Goal: Information Seeking & Learning: Compare options

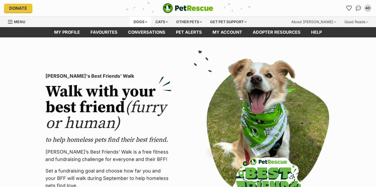
click at [145, 23] on div "Dogs" at bounding box center [140, 22] width 21 height 11
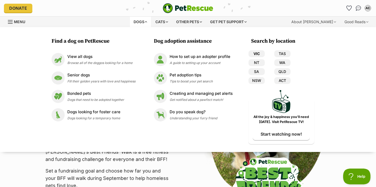
click at [257, 54] on link "VIC" at bounding box center [257, 53] width 16 height 7
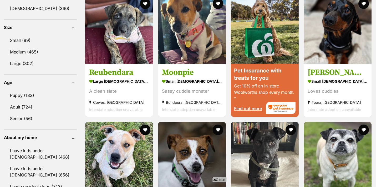
scroll to position [481, 0]
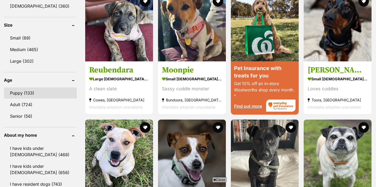
click at [51, 91] on link "Puppy (133)" at bounding box center [40, 92] width 73 height 11
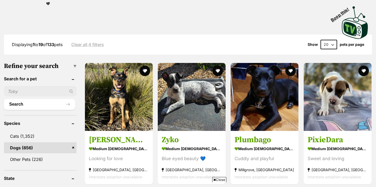
scroll to position [111, 0]
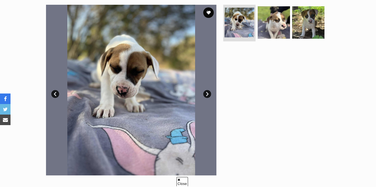
scroll to position [109, 0]
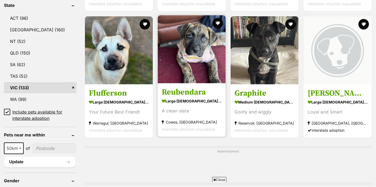
scroll to position [283, 0]
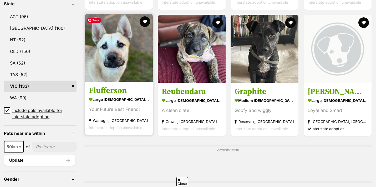
click at [132, 63] on img at bounding box center [119, 48] width 68 height 68
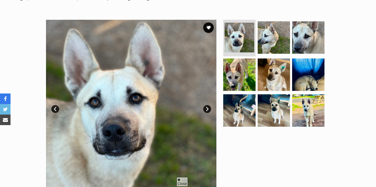
scroll to position [89, 0]
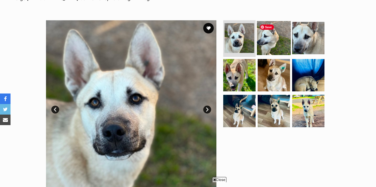
click at [276, 40] on img at bounding box center [274, 38] width 34 height 34
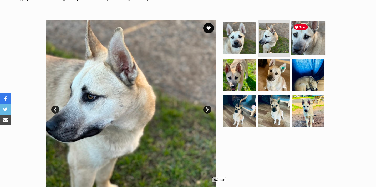
click at [300, 39] on img at bounding box center [309, 38] width 34 height 34
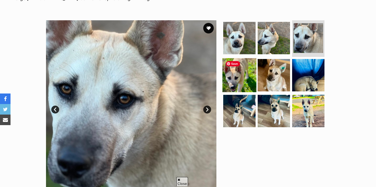
click at [233, 76] on img at bounding box center [240, 75] width 34 height 34
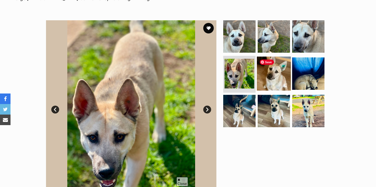
click at [275, 74] on img at bounding box center [274, 74] width 34 height 34
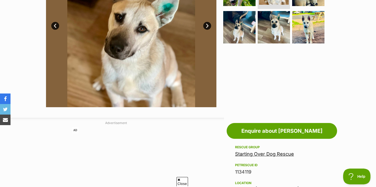
scroll to position [41, 0]
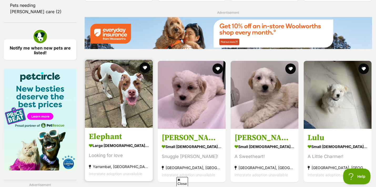
scroll to position [726, 0]
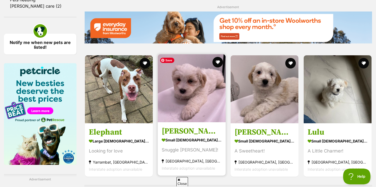
click at [189, 113] on img at bounding box center [192, 88] width 68 height 68
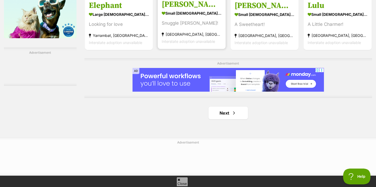
scroll to position [859, 0]
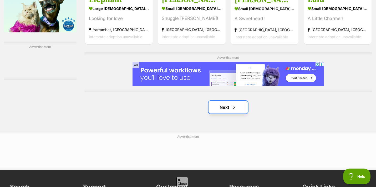
click at [229, 107] on link "Next" at bounding box center [228, 107] width 39 height 13
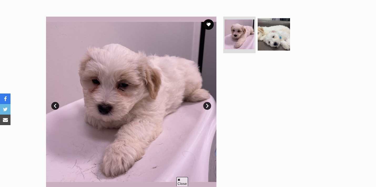
scroll to position [88, 0]
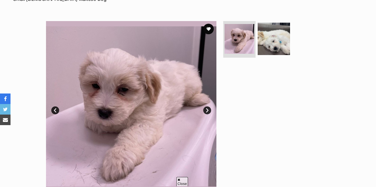
click at [209, 108] on link "Next" at bounding box center [207, 110] width 8 height 8
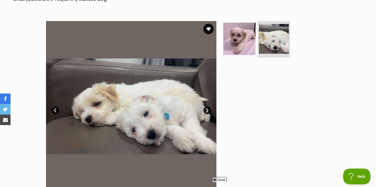
scroll to position [0, 0]
click at [209, 108] on link "Next" at bounding box center [207, 110] width 8 height 8
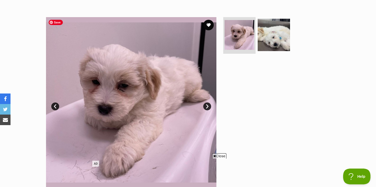
scroll to position [93, 0]
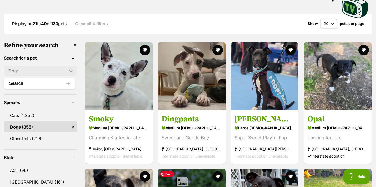
scroll to position [124, 0]
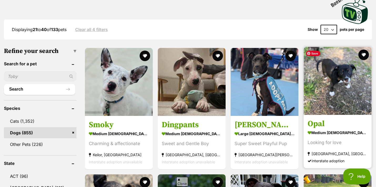
click at [332, 89] on img at bounding box center [338, 81] width 68 height 68
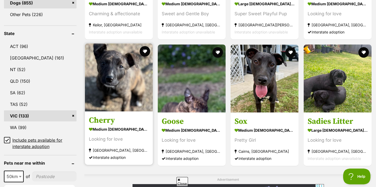
scroll to position [0, 0]
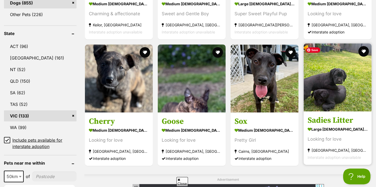
click at [333, 87] on img at bounding box center [338, 77] width 68 height 68
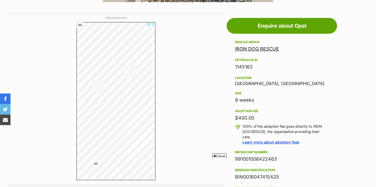
click at [218, 155] on span "Close" at bounding box center [219, 155] width 14 height 5
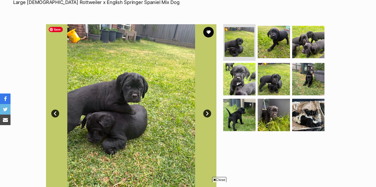
scroll to position [87, 0]
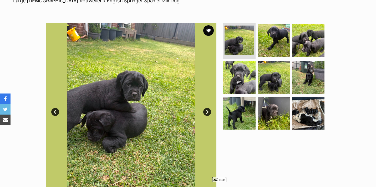
click at [207, 113] on link "Next" at bounding box center [207, 112] width 8 height 8
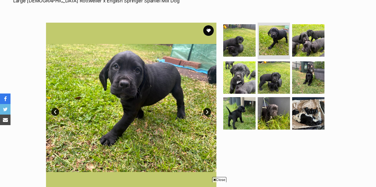
click at [207, 113] on link "Next" at bounding box center [207, 112] width 8 height 8
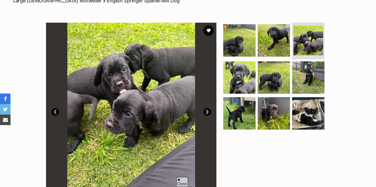
click at [207, 113] on link "Next" at bounding box center [207, 112] width 8 height 8
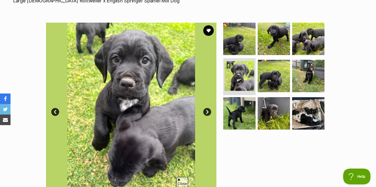
scroll to position [0, 0]
click at [207, 113] on link "Next" at bounding box center [207, 112] width 8 height 8
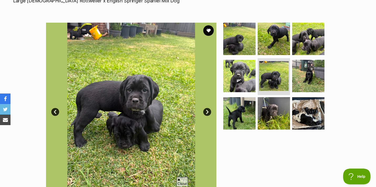
click at [207, 113] on link "Next" at bounding box center [207, 112] width 8 height 8
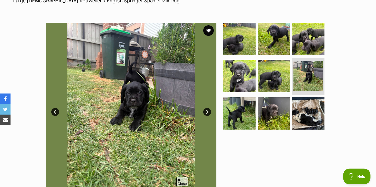
click at [207, 113] on link "Next" at bounding box center [207, 112] width 8 height 8
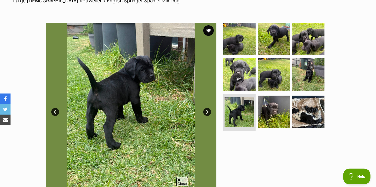
click at [207, 113] on link "Next" at bounding box center [207, 112] width 8 height 8
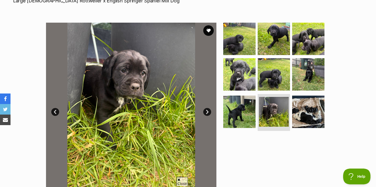
click at [207, 113] on link "Next" at bounding box center [207, 112] width 8 height 8
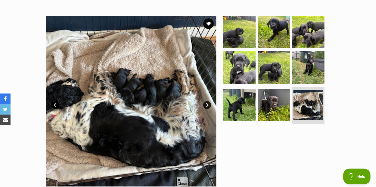
scroll to position [94, 0]
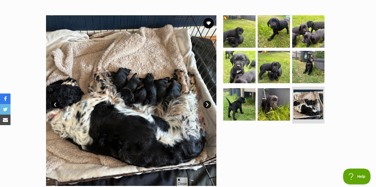
click at [207, 104] on link "Next" at bounding box center [207, 104] width 8 height 8
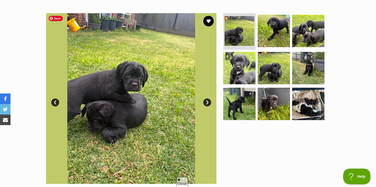
scroll to position [96, 0]
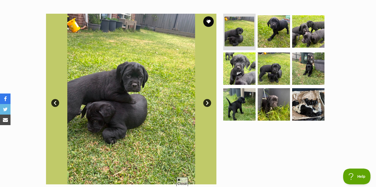
click at [206, 104] on link "Next" at bounding box center [207, 103] width 8 height 8
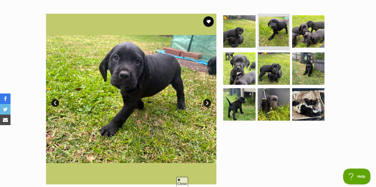
click at [206, 104] on link "Next" at bounding box center [207, 103] width 8 height 8
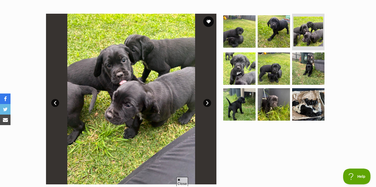
click at [206, 104] on link "Next" at bounding box center [207, 103] width 8 height 8
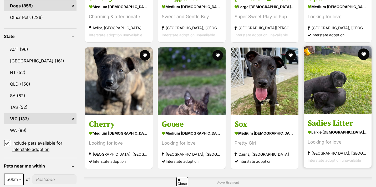
click at [362, 55] on button "favourite" at bounding box center [364, 54] width 12 height 12
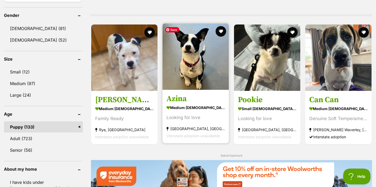
click at [202, 69] on img at bounding box center [196, 56] width 66 height 66
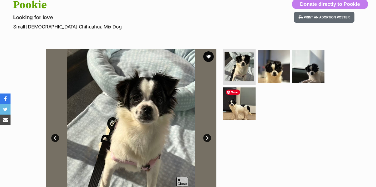
scroll to position [62, 0]
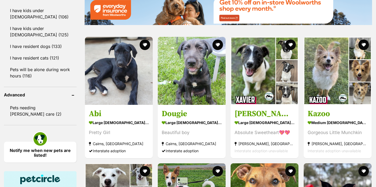
scroll to position [620, 0]
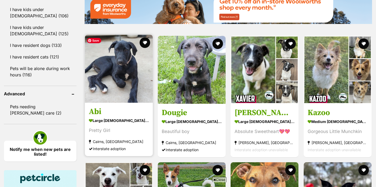
click at [129, 79] on img at bounding box center [119, 69] width 68 height 68
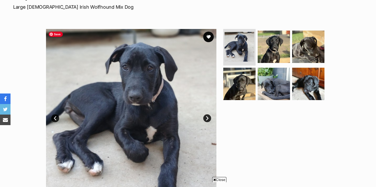
scroll to position [80, 0]
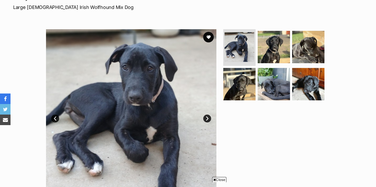
click at [207, 118] on link "Next" at bounding box center [207, 118] width 8 height 8
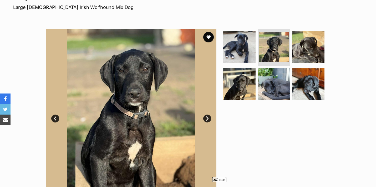
click at [207, 118] on link "Next" at bounding box center [207, 118] width 8 height 8
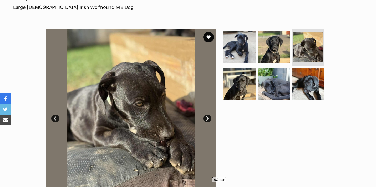
click at [207, 118] on link "Next" at bounding box center [207, 118] width 8 height 8
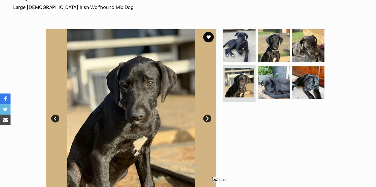
click at [207, 118] on link "Next" at bounding box center [207, 118] width 8 height 8
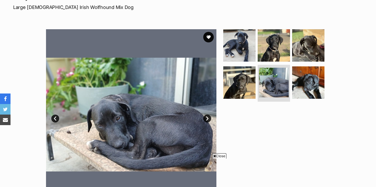
click at [207, 118] on link "Next" at bounding box center [207, 118] width 8 height 8
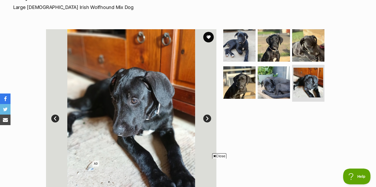
scroll to position [0, 0]
click at [208, 119] on link "Next" at bounding box center [207, 118] width 8 height 8
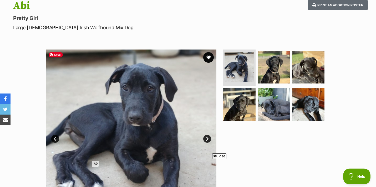
scroll to position [81, 0]
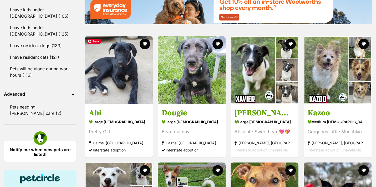
scroll to position [620, 0]
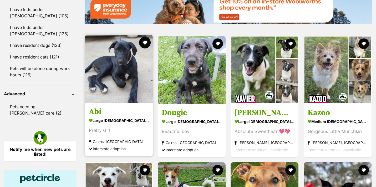
click at [145, 43] on button "favourite" at bounding box center [145, 43] width 12 height 12
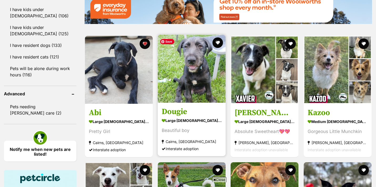
click at [188, 73] on img at bounding box center [192, 69] width 68 height 68
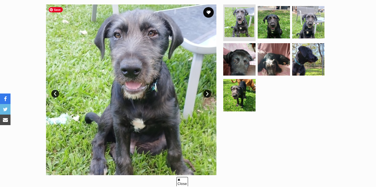
scroll to position [104, 0]
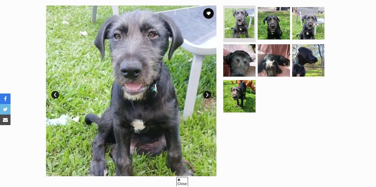
click at [207, 93] on link "Next" at bounding box center [207, 95] width 8 height 8
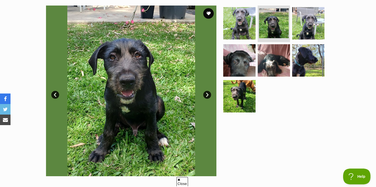
scroll to position [0, 0]
click at [207, 93] on link "Next" at bounding box center [207, 95] width 8 height 8
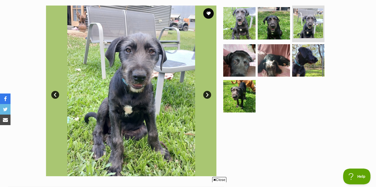
click at [207, 93] on link "Next" at bounding box center [207, 95] width 8 height 8
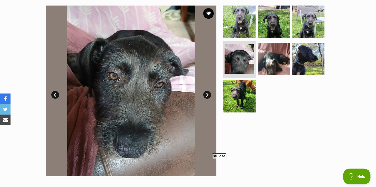
click at [207, 93] on link "Next" at bounding box center [207, 95] width 8 height 8
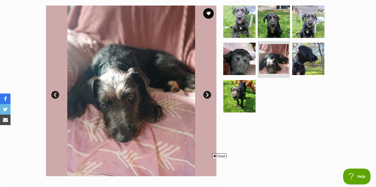
click at [207, 93] on link "Next" at bounding box center [207, 95] width 8 height 8
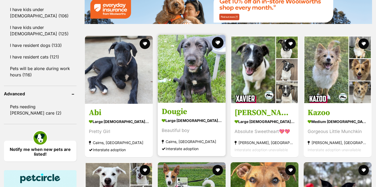
click at [217, 43] on button "favourite" at bounding box center [218, 43] width 12 height 12
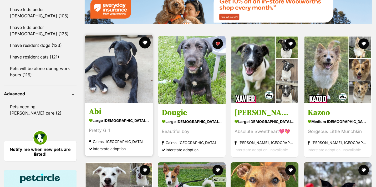
click at [141, 45] on button "favourite" at bounding box center [145, 43] width 12 height 12
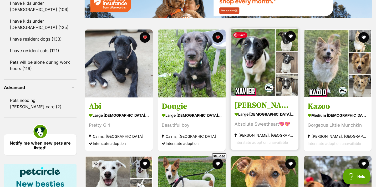
scroll to position [627, 0]
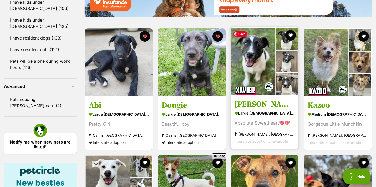
click at [264, 69] on img at bounding box center [265, 61] width 68 height 68
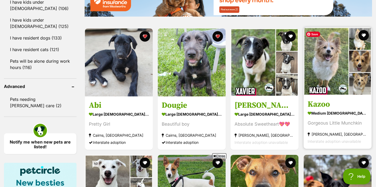
click at [337, 68] on img at bounding box center [338, 61] width 68 height 68
click at [365, 34] on button "favourite" at bounding box center [364, 35] width 12 height 12
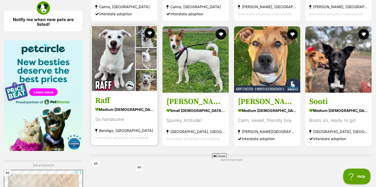
scroll to position [0, 0]
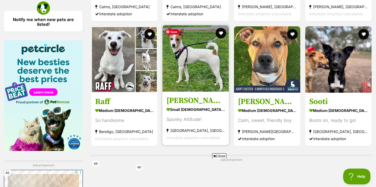
click at [192, 73] on img at bounding box center [196, 58] width 66 height 66
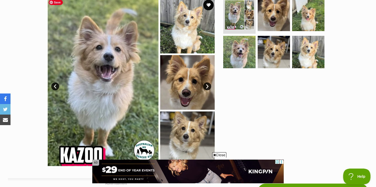
scroll to position [111, 0]
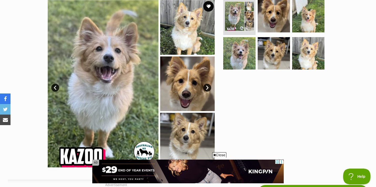
click at [207, 87] on link "Next" at bounding box center [207, 88] width 8 height 8
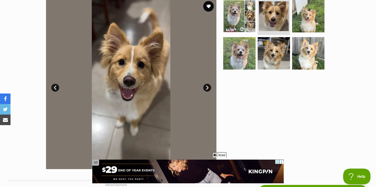
click at [207, 87] on link "Next" at bounding box center [207, 88] width 8 height 8
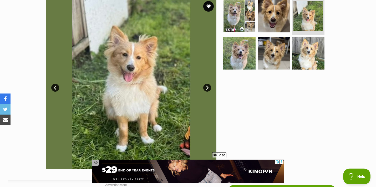
click at [207, 87] on link "Next" at bounding box center [207, 88] width 8 height 8
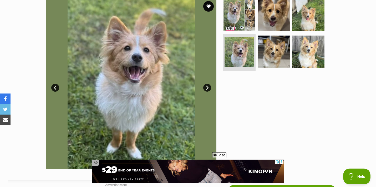
scroll to position [0, 0]
click at [207, 87] on link "Next" at bounding box center [207, 88] width 8 height 8
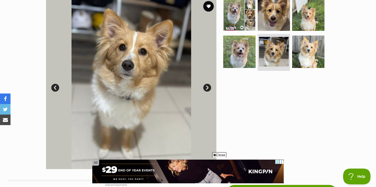
click at [207, 87] on link "Next" at bounding box center [207, 88] width 8 height 8
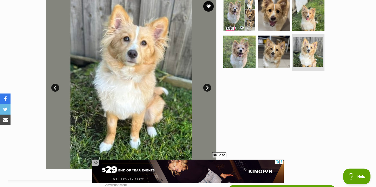
click at [207, 87] on link "Next" at bounding box center [207, 88] width 8 height 8
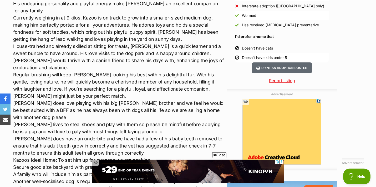
scroll to position [509, 0]
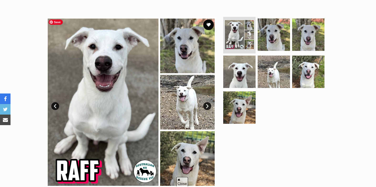
scroll to position [88, 0]
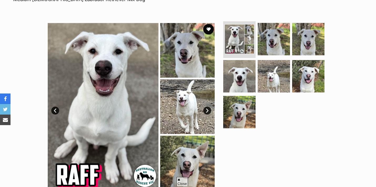
click at [206, 109] on link "Next" at bounding box center [207, 111] width 8 height 8
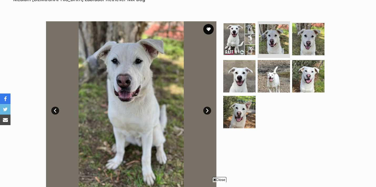
click at [206, 109] on link "Next" at bounding box center [207, 111] width 8 height 8
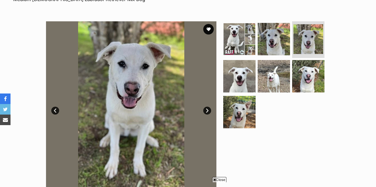
click at [206, 109] on link "Next" at bounding box center [207, 111] width 8 height 8
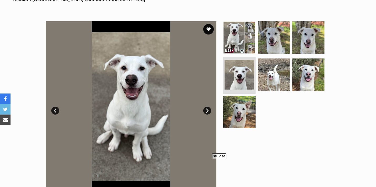
click at [206, 109] on link "Next" at bounding box center [207, 111] width 8 height 8
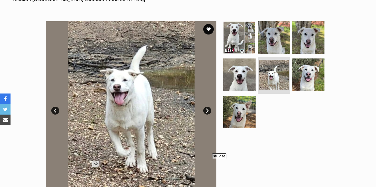
click at [206, 109] on link "Next" at bounding box center [207, 111] width 8 height 8
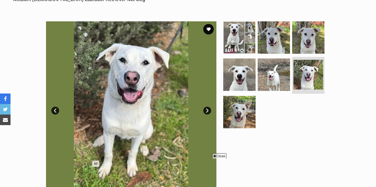
click at [206, 109] on link "Next" at bounding box center [207, 111] width 8 height 8
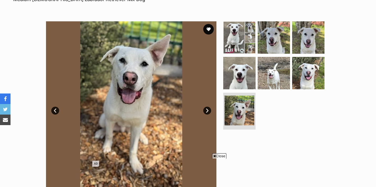
click at [206, 109] on link "Next" at bounding box center [207, 111] width 8 height 8
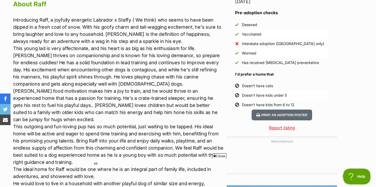
scroll to position [468, 0]
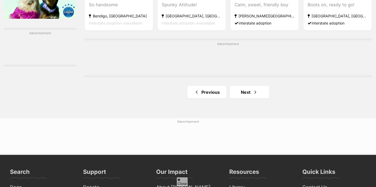
scroll to position [873, 0]
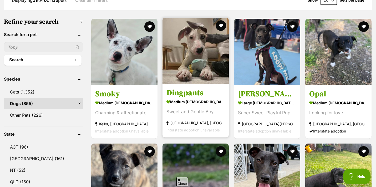
scroll to position [154, 0]
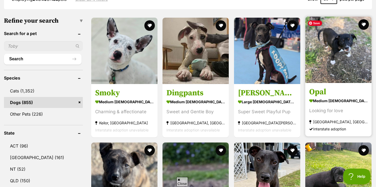
click at [343, 56] on img at bounding box center [338, 50] width 66 height 66
click at [365, 23] on button "favourite" at bounding box center [364, 25] width 12 height 12
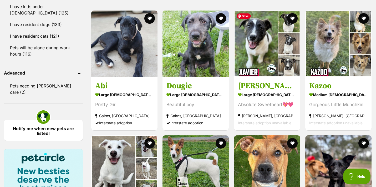
scroll to position [640, 0]
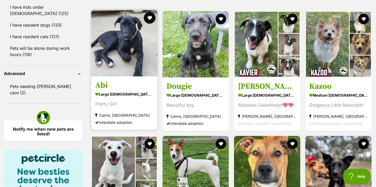
click at [151, 17] on button "favourite" at bounding box center [150, 18] width 12 height 12
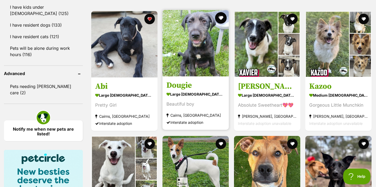
click at [222, 17] on button "favourite" at bounding box center [221, 18] width 12 height 12
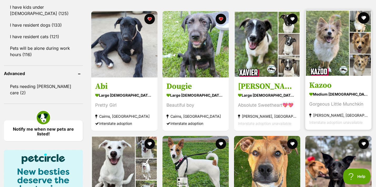
click at [363, 18] on button "favourite" at bounding box center [364, 18] width 12 height 12
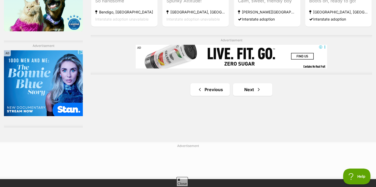
scroll to position [891, 0]
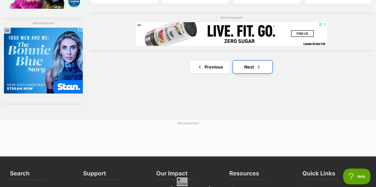
click at [252, 66] on link "Next" at bounding box center [252, 67] width 39 height 13
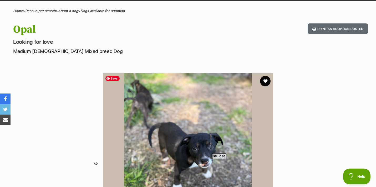
scroll to position [36, 0]
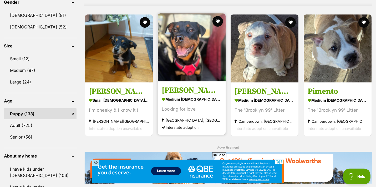
scroll to position [460, 0]
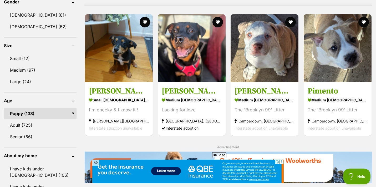
click at [219, 154] on span "Close" at bounding box center [219, 154] width 14 height 5
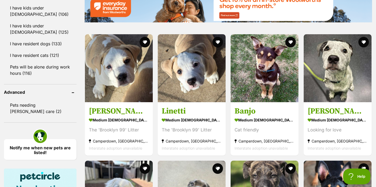
scroll to position [622, 0]
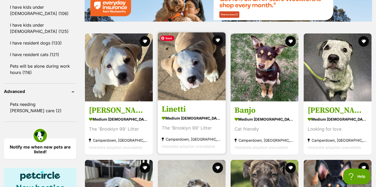
click at [200, 88] on img at bounding box center [192, 66] width 68 height 68
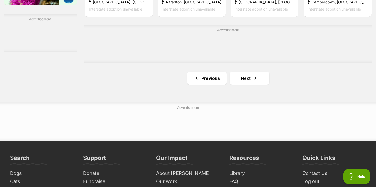
scroll to position [887, 0]
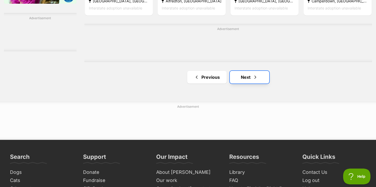
click at [247, 81] on link "Next" at bounding box center [249, 77] width 39 height 13
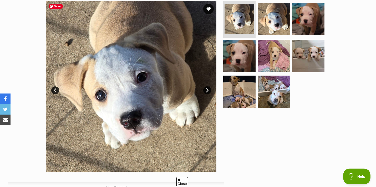
scroll to position [108, 0]
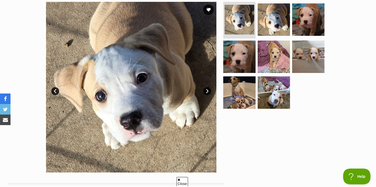
click at [205, 91] on link "Next" at bounding box center [207, 91] width 8 height 8
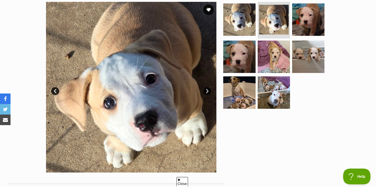
click at [205, 91] on link "Next" at bounding box center [207, 91] width 8 height 8
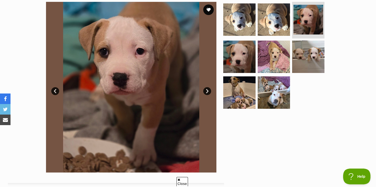
click at [205, 91] on link "Next" at bounding box center [207, 91] width 8 height 8
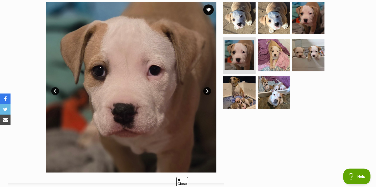
click at [205, 91] on link "Next" at bounding box center [207, 91] width 8 height 8
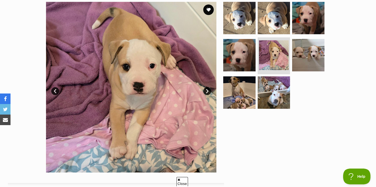
click at [205, 91] on link "Next" at bounding box center [207, 91] width 8 height 8
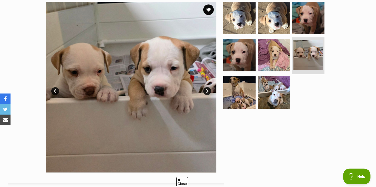
click at [205, 91] on link "Next" at bounding box center [207, 91] width 8 height 8
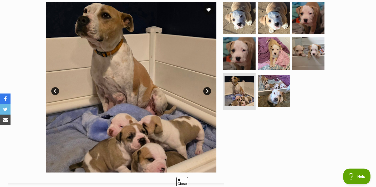
click at [205, 91] on link "Next" at bounding box center [207, 91] width 8 height 8
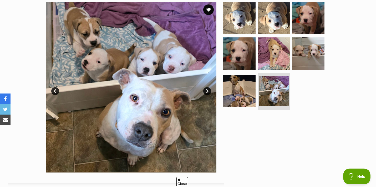
click at [205, 91] on link "Next" at bounding box center [207, 91] width 8 height 8
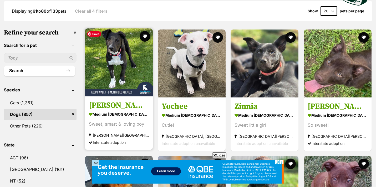
click at [127, 73] on img at bounding box center [119, 62] width 68 height 68
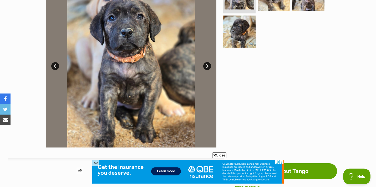
scroll to position [126, 0]
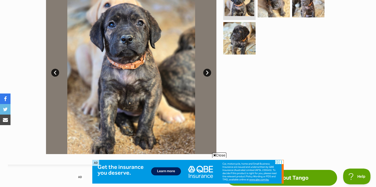
click at [207, 73] on link "Next" at bounding box center [207, 73] width 8 height 8
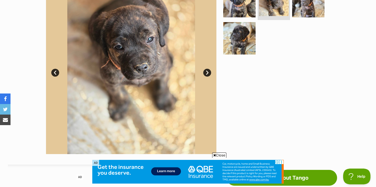
click at [207, 73] on link "Next" at bounding box center [207, 73] width 8 height 8
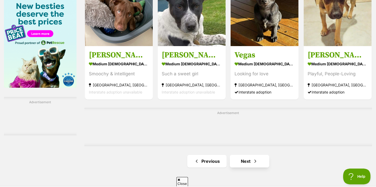
scroll to position [852, 0]
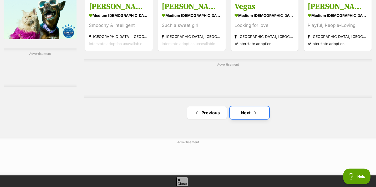
click at [247, 112] on link "Next" at bounding box center [249, 112] width 39 height 13
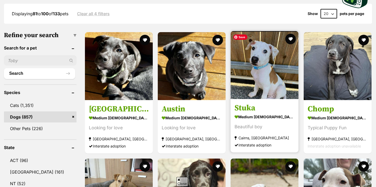
click at [262, 76] on img at bounding box center [265, 65] width 68 height 68
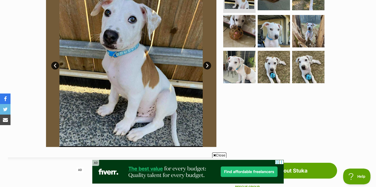
scroll to position [109, 0]
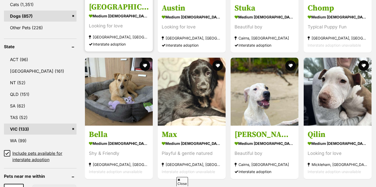
scroll to position [259, 0]
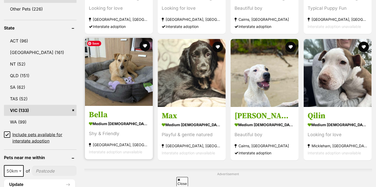
click at [124, 85] on img at bounding box center [119, 72] width 68 height 68
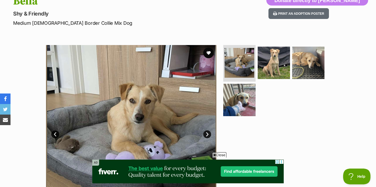
click at [206, 134] on link "Next" at bounding box center [207, 134] width 8 height 8
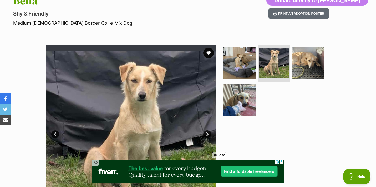
click at [206, 134] on link "Next" at bounding box center [207, 134] width 8 height 8
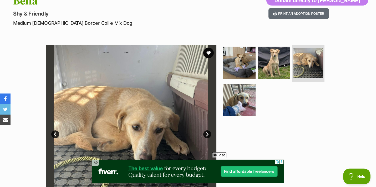
click at [206, 134] on link "Next" at bounding box center [207, 134] width 8 height 8
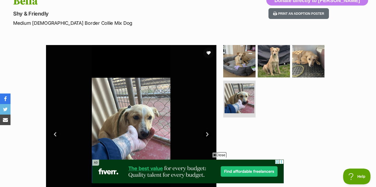
click at [206, 134] on link "Next" at bounding box center [207, 134] width 8 height 8
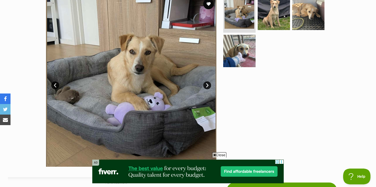
scroll to position [109, 0]
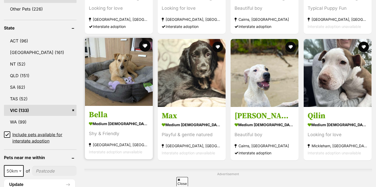
click at [144, 46] on button "favourite" at bounding box center [145, 46] width 12 height 12
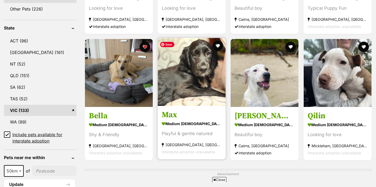
click at [196, 86] on img at bounding box center [192, 72] width 68 height 68
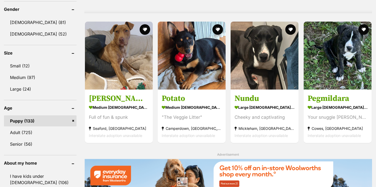
scroll to position [454, 0]
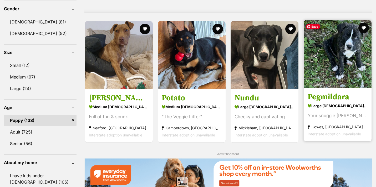
click at [336, 59] on img at bounding box center [338, 54] width 68 height 68
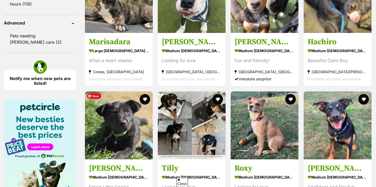
scroll to position [710, 0]
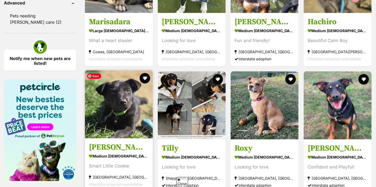
click at [124, 115] on img at bounding box center [119, 104] width 68 height 68
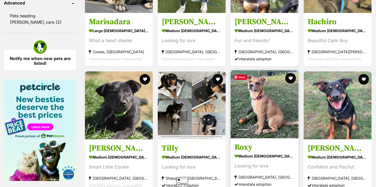
click at [269, 106] on img at bounding box center [265, 104] width 68 height 68
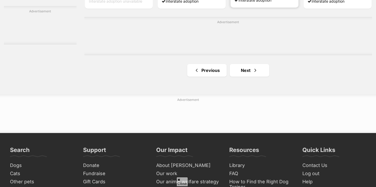
scroll to position [895, 0]
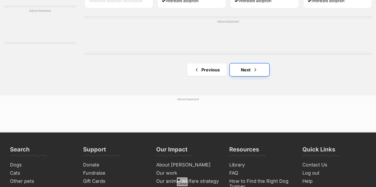
click at [244, 72] on link "Next" at bounding box center [249, 69] width 39 height 13
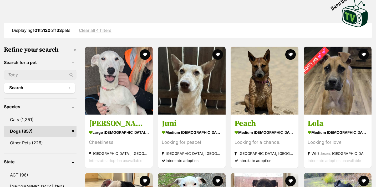
scroll to position [122, 0]
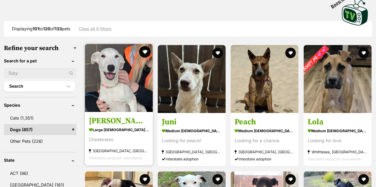
click at [143, 52] on button "favourite" at bounding box center [145, 52] width 12 height 12
click at [144, 51] on button "favourite" at bounding box center [145, 52] width 12 height 12
click at [145, 51] on button "favourite" at bounding box center [145, 52] width 12 height 12
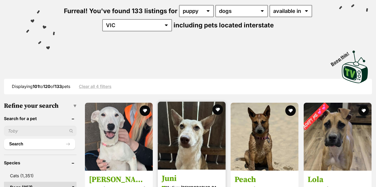
scroll to position [66, 0]
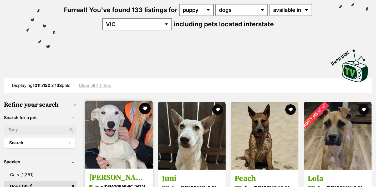
click at [145, 107] on button "favourite" at bounding box center [145, 109] width 12 height 12
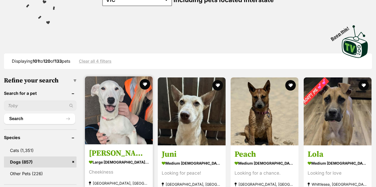
scroll to position [95, 0]
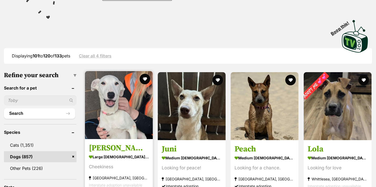
click at [130, 101] on img at bounding box center [119, 105] width 68 height 68
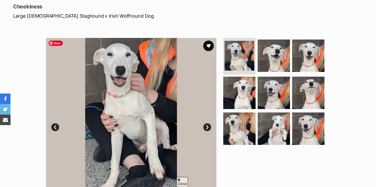
scroll to position [72, 0]
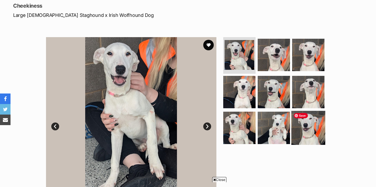
click at [305, 128] on img at bounding box center [309, 128] width 34 height 34
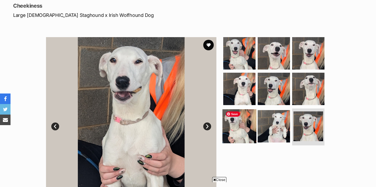
click at [241, 128] on img at bounding box center [240, 126] width 34 height 34
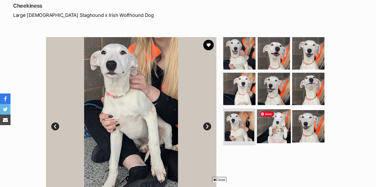
click at [273, 130] on img at bounding box center [274, 126] width 34 height 34
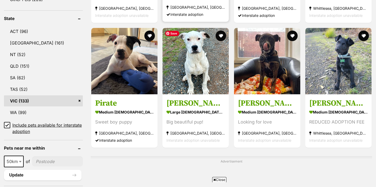
scroll to position [269, 0]
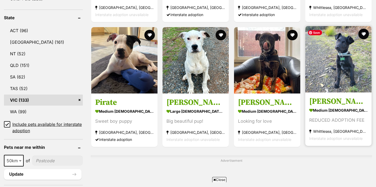
click at [339, 70] on img at bounding box center [338, 59] width 66 height 66
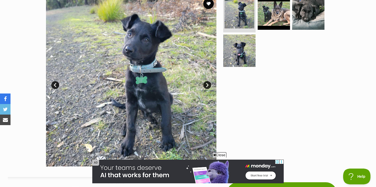
scroll to position [114, 0]
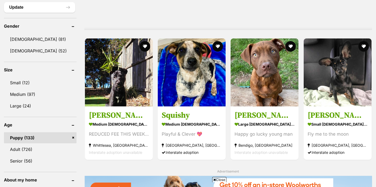
scroll to position [438, 0]
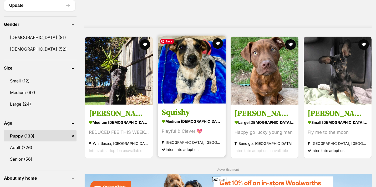
click at [189, 87] on img at bounding box center [192, 70] width 68 height 68
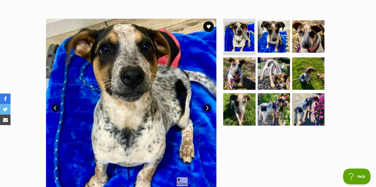
click at [207, 108] on link "Next" at bounding box center [207, 108] width 8 height 8
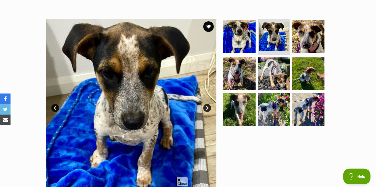
click at [207, 108] on link "Next" at bounding box center [207, 108] width 8 height 8
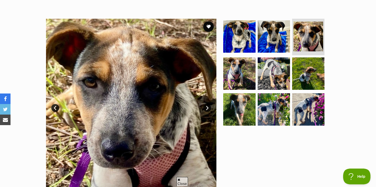
click at [207, 108] on link "Next" at bounding box center [207, 108] width 8 height 8
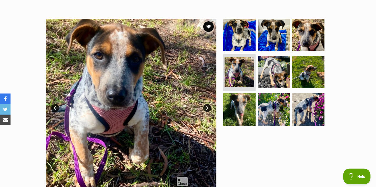
click at [207, 108] on link "Next" at bounding box center [207, 108] width 8 height 8
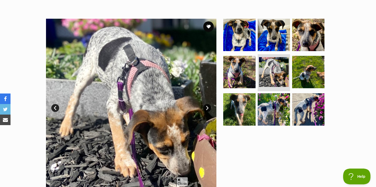
click at [207, 108] on link "Next" at bounding box center [207, 108] width 8 height 8
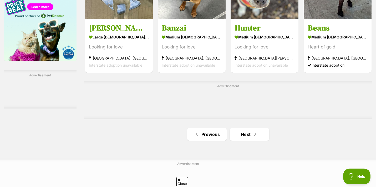
scroll to position [831, 0]
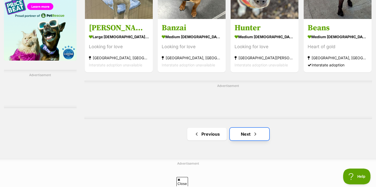
click at [243, 137] on link "Next" at bounding box center [249, 134] width 39 height 13
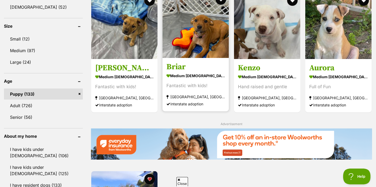
scroll to position [479, 0]
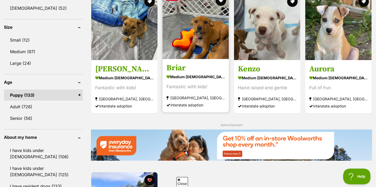
click at [204, 38] on img at bounding box center [196, 26] width 66 height 66
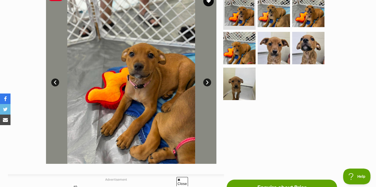
scroll to position [111, 0]
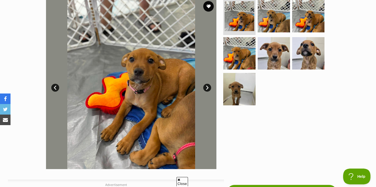
click at [207, 87] on link "Next" at bounding box center [207, 88] width 8 height 8
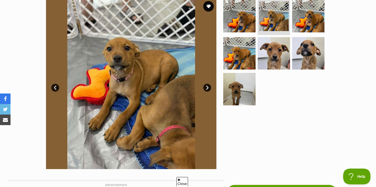
click at [207, 87] on link "Next" at bounding box center [207, 88] width 8 height 8
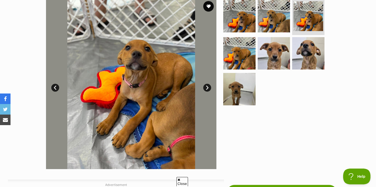
click at [207, 88] on link "Next" at bounding box center [207, 88] width 8 height 8
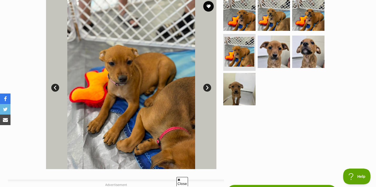
click at [207, 88] on link "Next" at bounding box center [207, 88] width 8 height 8
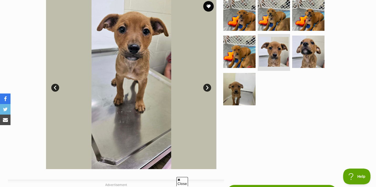
click at [208, 88] on link "Next" at bounding box center [207, 88] width 8 height 8
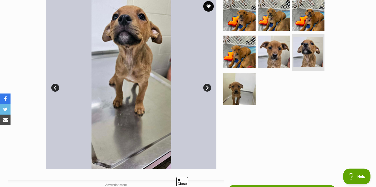
click at [208, 88] on link "Next" at bounding box center [207, 88] width 8 height 8
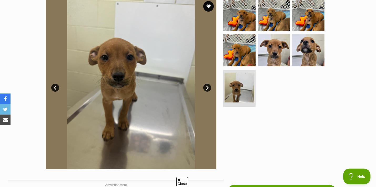
scroll to position [0, 0]
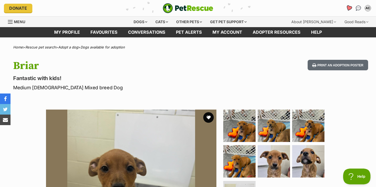
click at [348, 8] on icon "Favourites" at bounding box center [349, 8] width 6 height 6
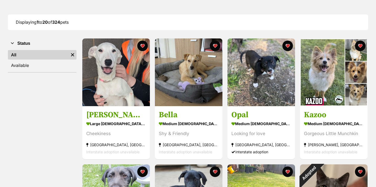
scroll to position [69, 0]
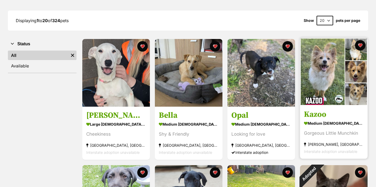
click at [326, 74] on img at bounding box center [334, 72] width 68 height 68
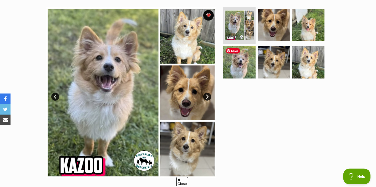
scroll to position [99, 0]
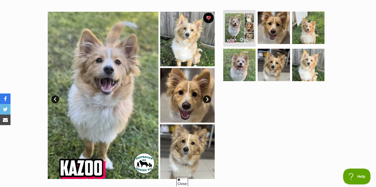
click at [207, 99] on link "Next" at bounding box center [207, 99] width 8 height 8
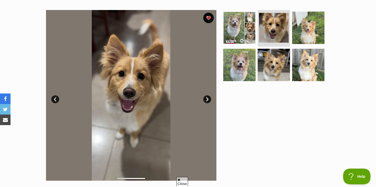
click at [207, 99] on link "Next" at bounding box center [207, 99] width 8 height 8
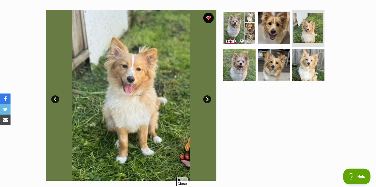
click at [207, 99] on link "Next" at bounding box center [207, 99] width 8 height 8
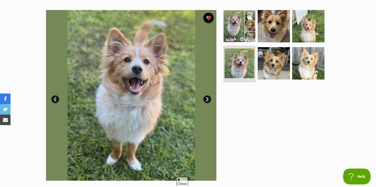
click at [207, 99] on link "Next" at bounding box center [207, 99] width 8 height 8
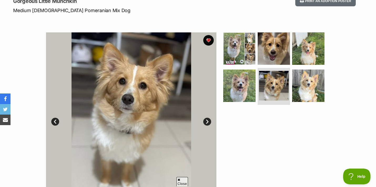
scroll to position [76, 0]
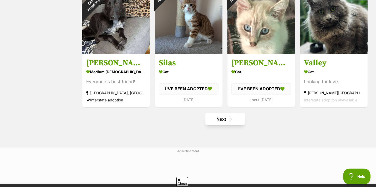
scroll to position [626, 0]
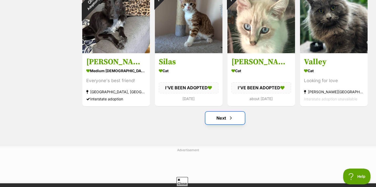
click at [226, 116] on link "Next" at bounding box center [224, 118] width 39 height 13
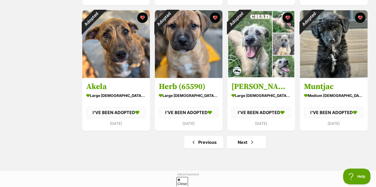
scroll to position [600, 0]
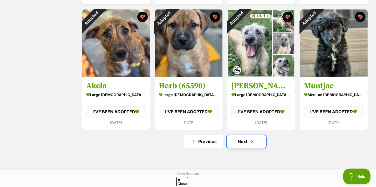
click at [245, 142] on link "Next" at bounding box center [246, 141] width 39 height 13
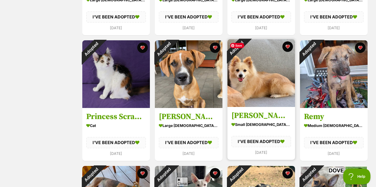
click at [256, 81] on img at bounding box center [262, 73] width 68 height 68
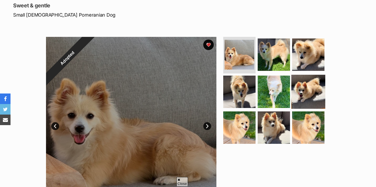
scroll to position [106, 0]
